Goal: Task Accomplishment & Management: Manage account settings

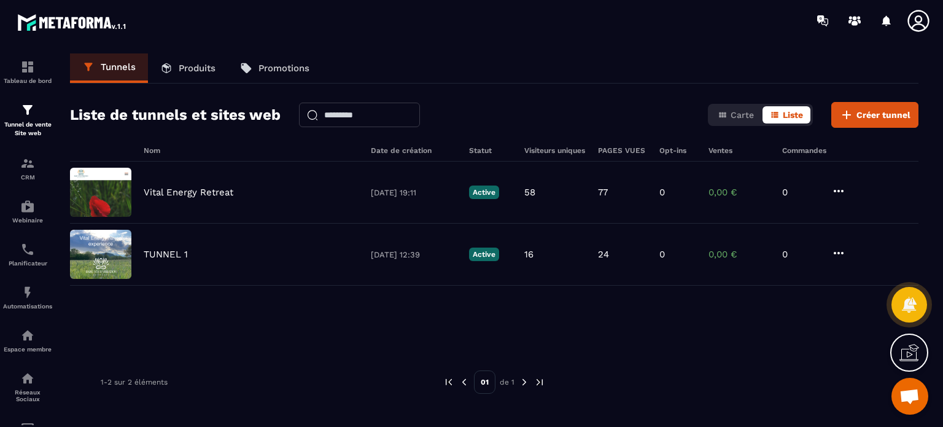
click at [174, 187] on p "Vital Energy Retreat" at bounding box center [189, 192] width 90 height 11
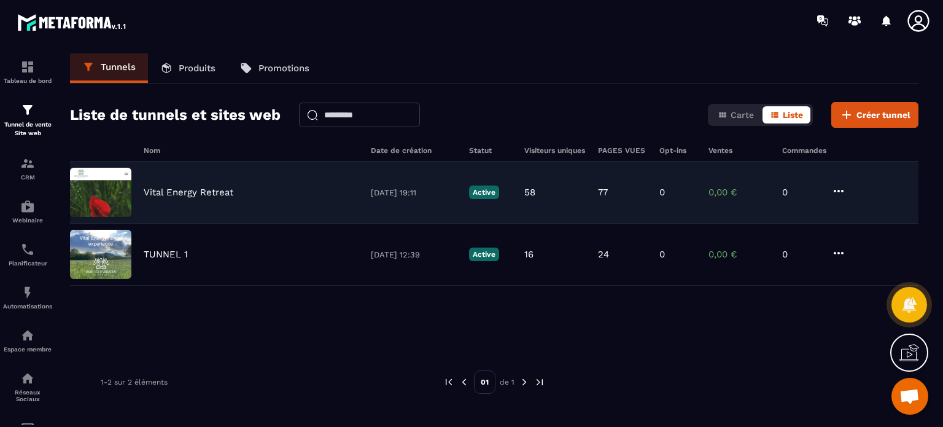
click at [174, 190] on p "Vital Energy Retreat" at bounding box center [189, 192] width 90 height 11
click at [109, 176] on img at bounding box center [100, 192] width 61 height 49
click at [844, 193] on icon at bounding box center [838, 190] width 15 height 15
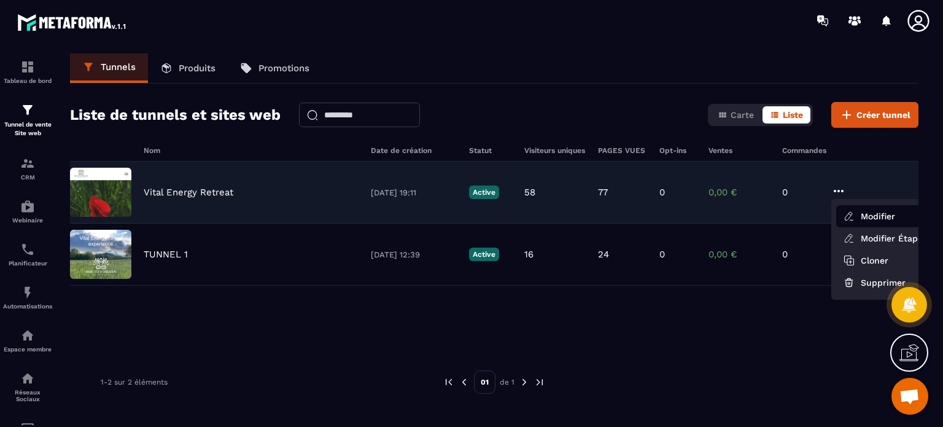
click at [854, 213] on button "Modifier" at bounding box center [885, 216] width 98 height 22
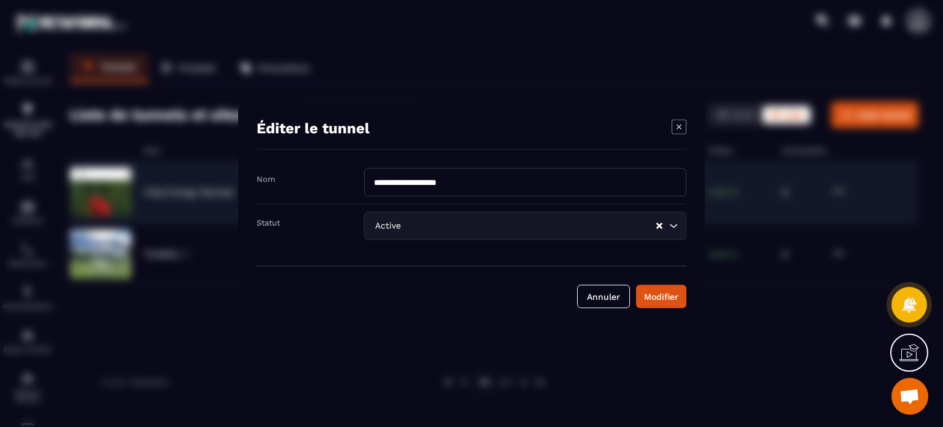
click at [679, 130] on icon "Modal window" at bounding box center [678, 126] width 15 height 15
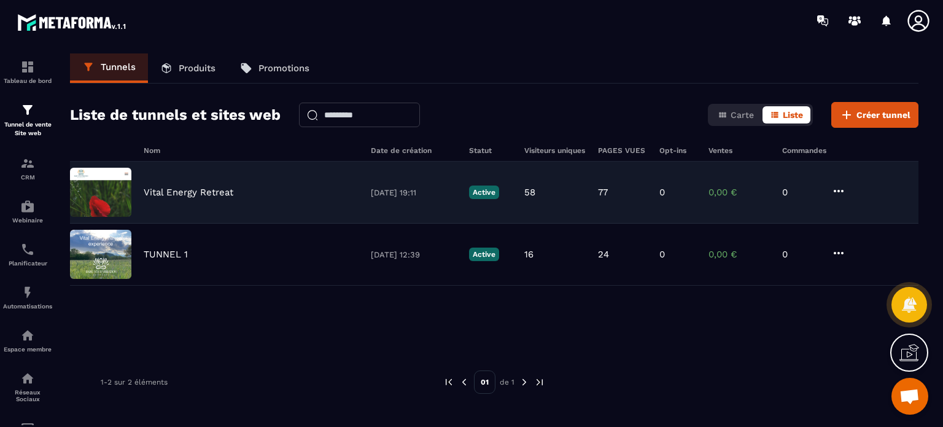
click at [144, 183] on div "Vital Energy Retreat 19/08/2025 19:11 Active 58 77 0 0,00 € 0" at bounding box center [494, 192] width 848 height 62
click at [103, 183] on img at bounding box center [100, 192] width 61 height 49
